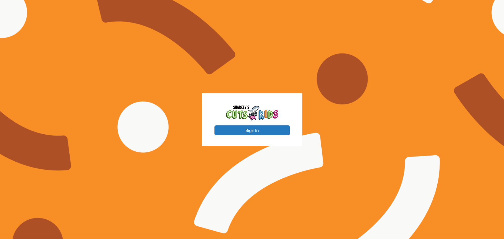
click at [245, 128] on button "Sign In" at bounding box center [252, 131] width 75 height 10
